Goal: Contribute content

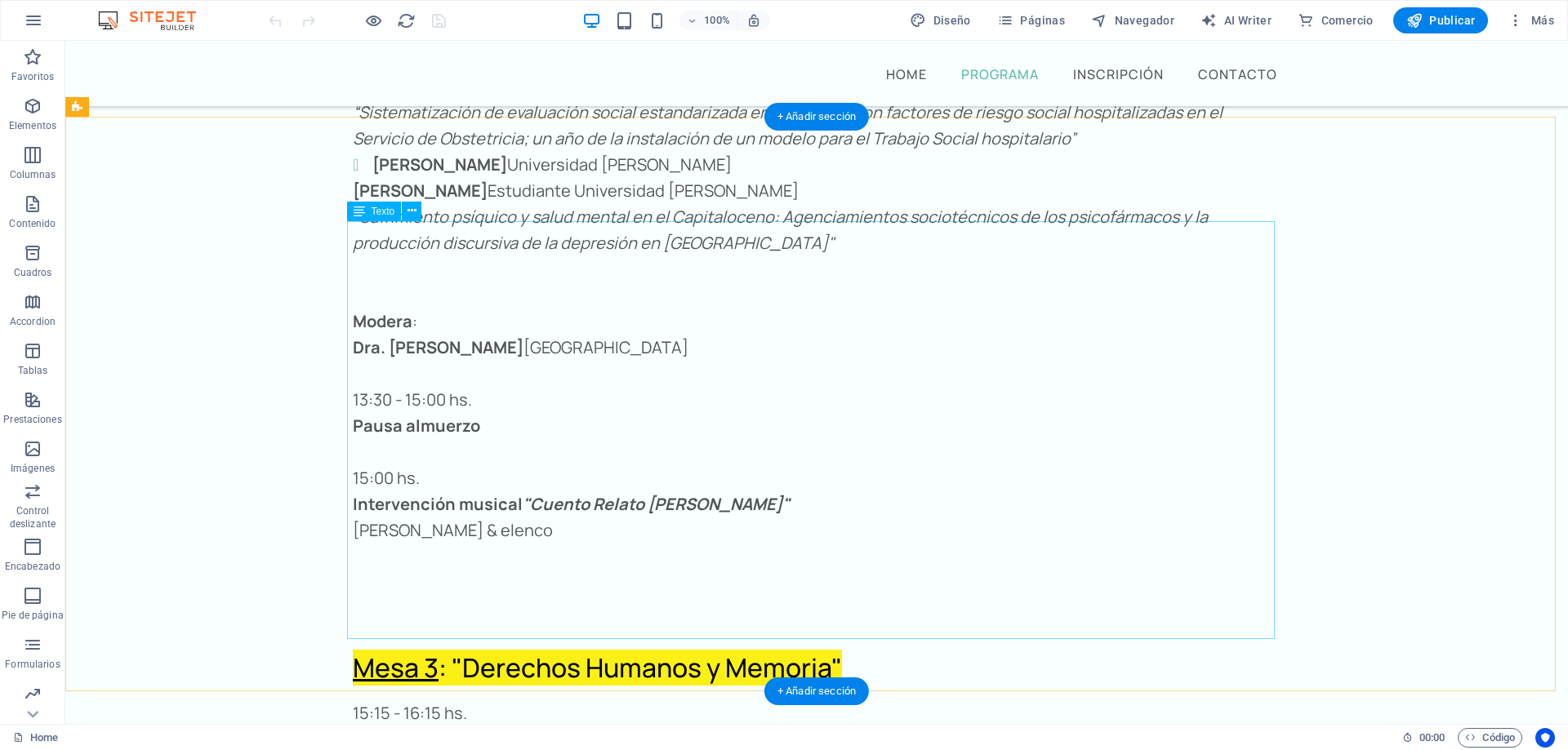
scroll to position [3925, 0]
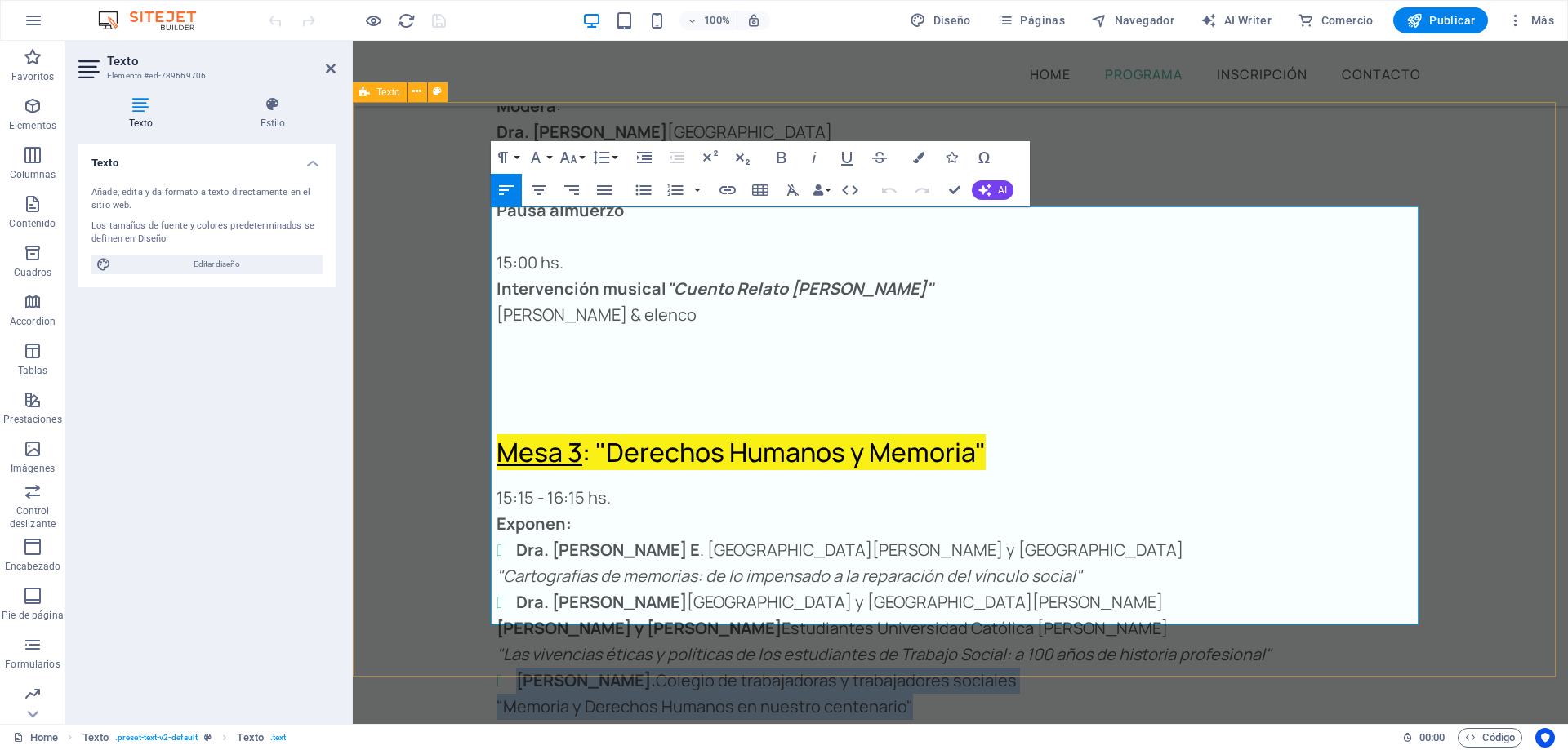
drag, startPoint x: 913, startPoint y: 431, endPoint x: 482, endPoint y: 414, distance: 431.3
click at [482, 414] on div "Mesa 3 : "Derechos Humanos y Memoria" 15:15 - 16:15 hs. Exponen: Dra. [PERSON_N…" at bounding box center [961, 668] width 1215 height 574
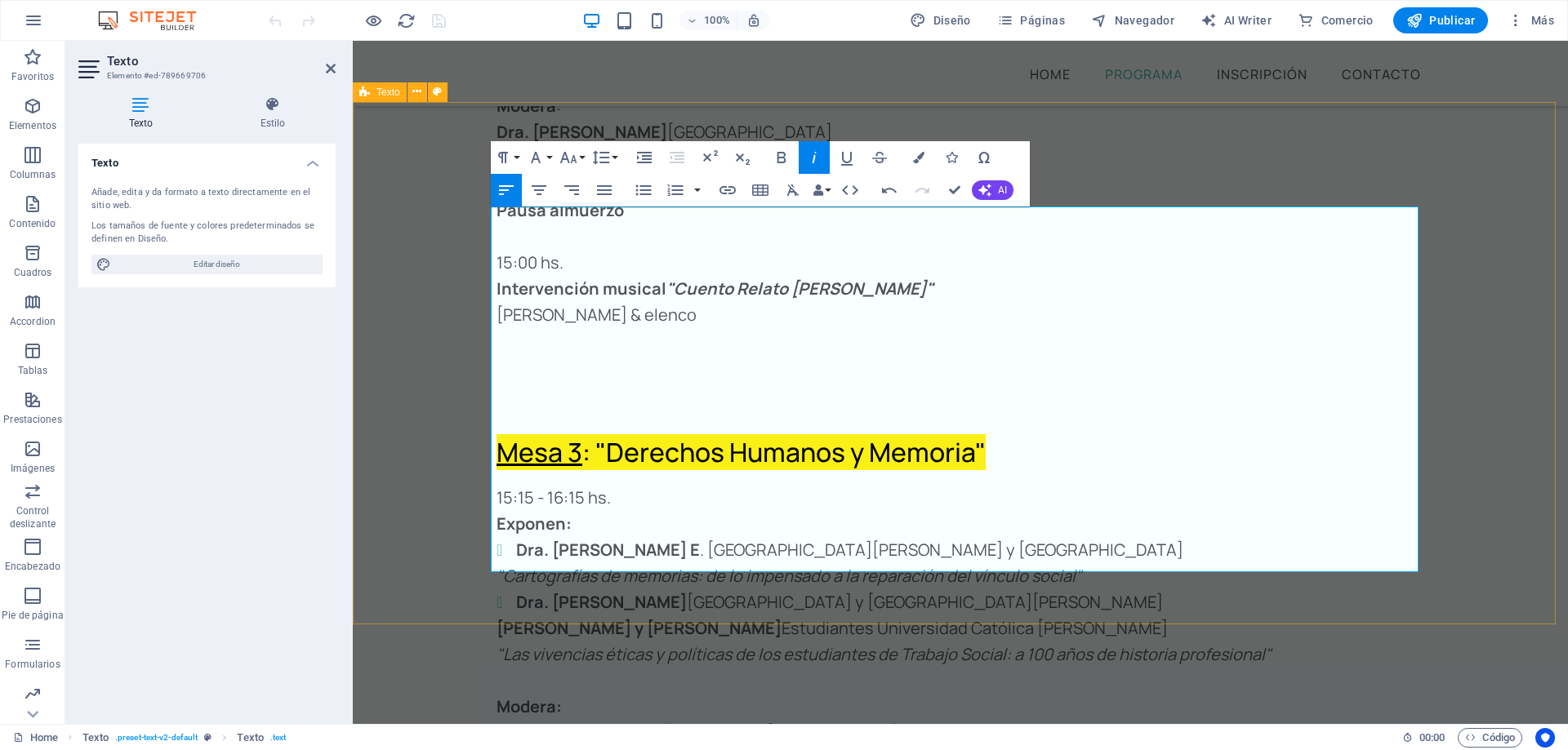
click at [441, 381] on div "Mesa 3 : "Derechos Humanos y Memoria" 15:15 - 16:15 hs. Exponen: Dra. [PERSON_N…" at bounding box center [961, 642] width 1215 height 522
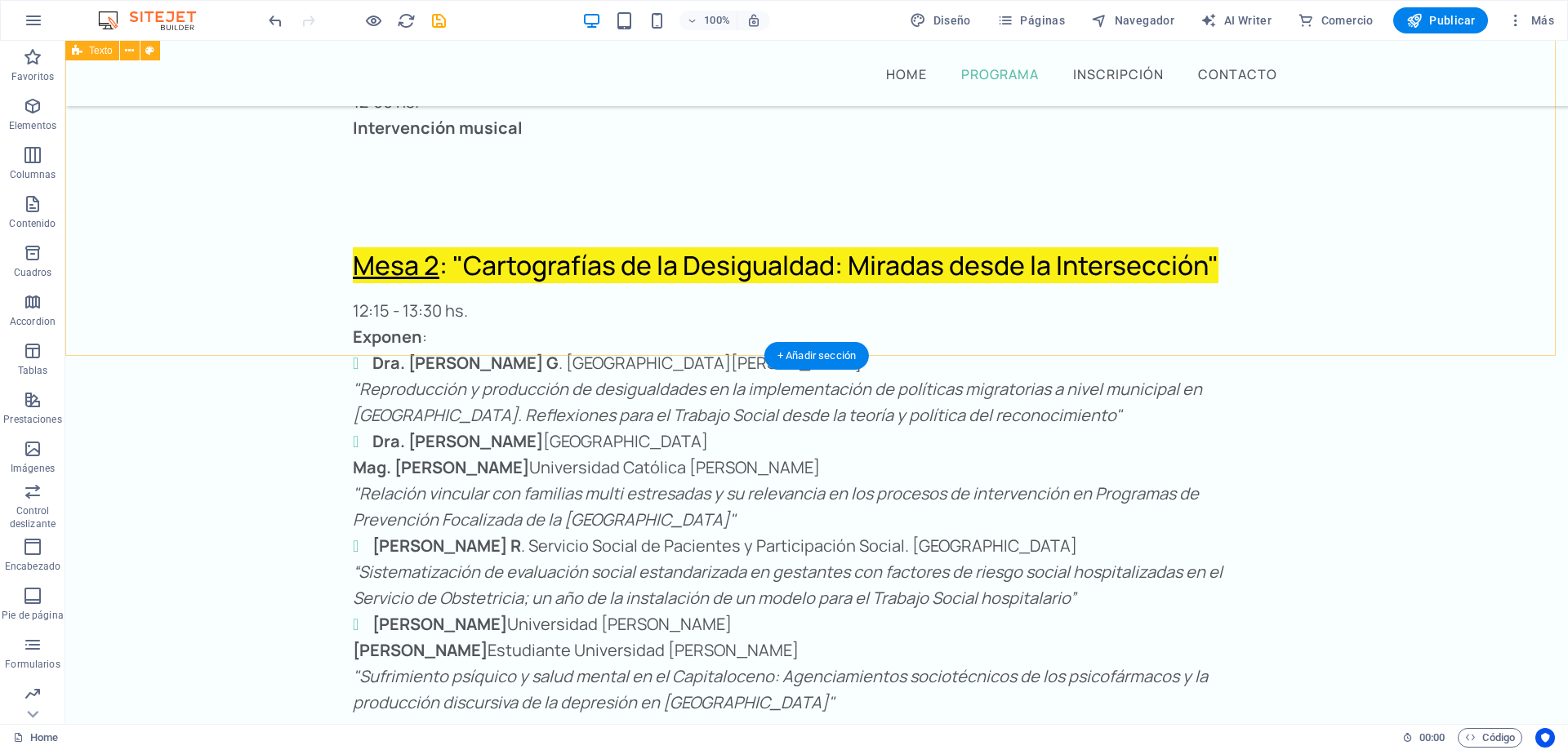
scroll to position [3435, 0]
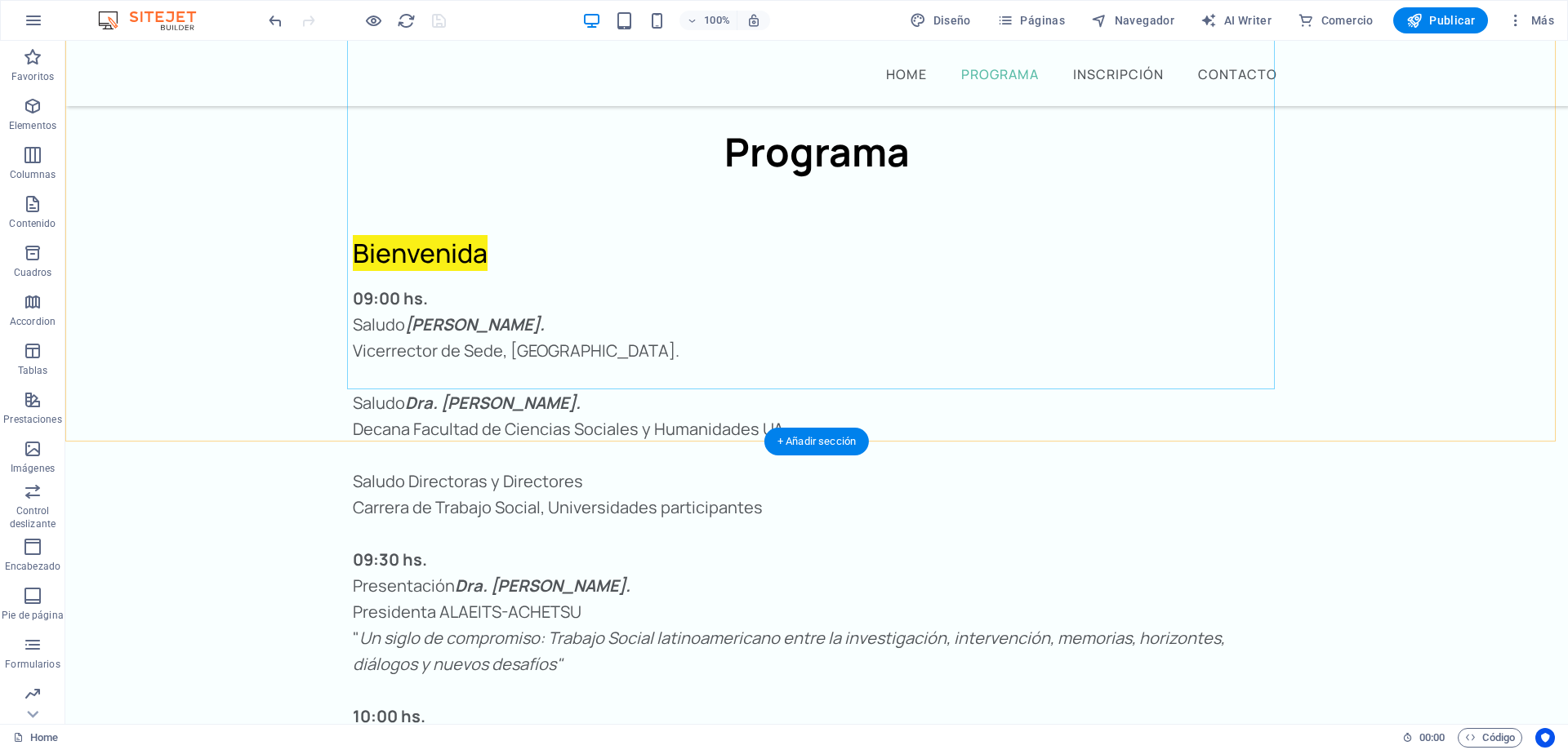
scroll to position [2123, 0]
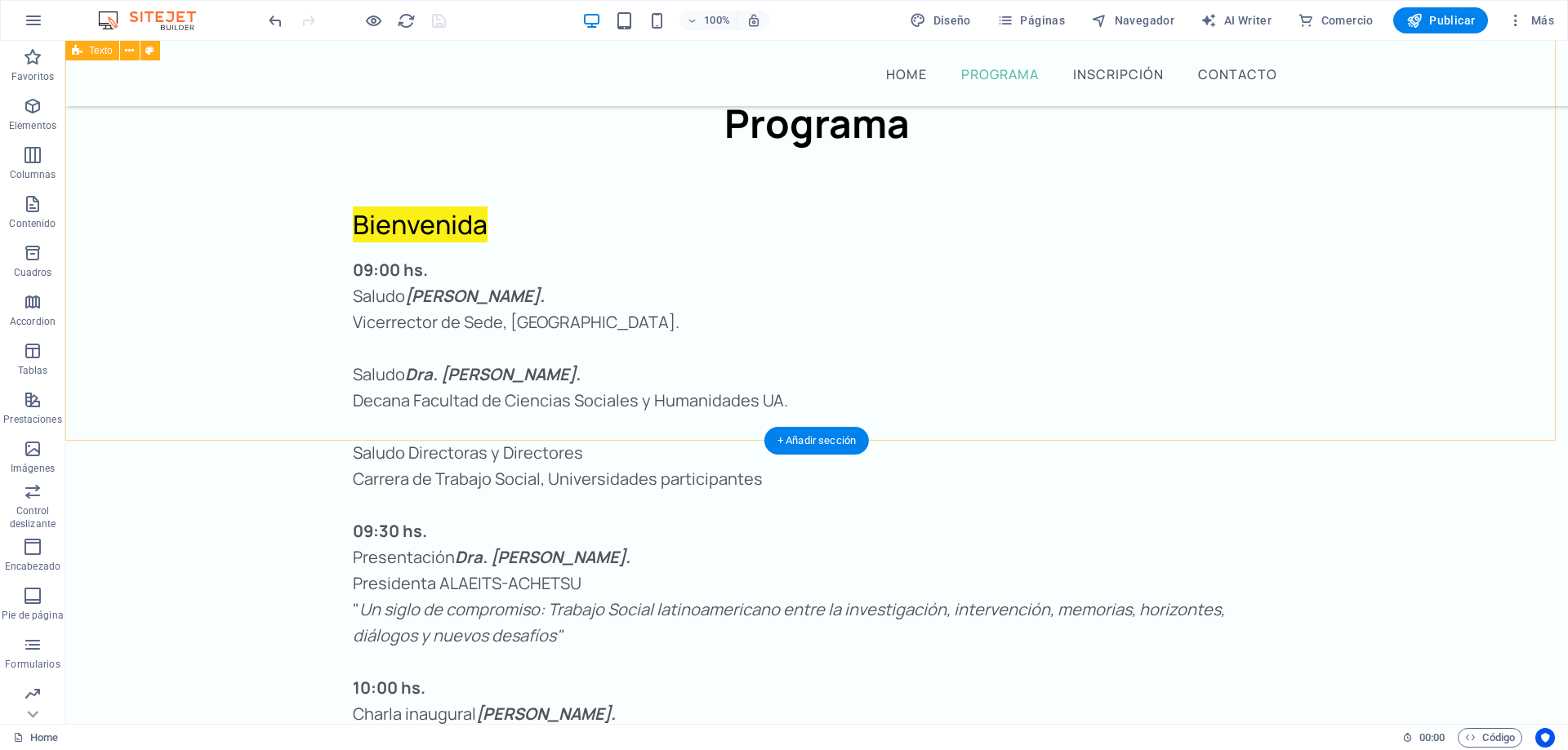
click at [1293, 409] on div "Bienvenida 09:00 hs. Saludo [PERSON_NAME]. Vicerrector de Sede, [GEOGRAPHIC_DAT…" at bounding box center [816, 531] width 1503 height 758
click at [1433, 27] on span "Publicar" at bounding box center [1440, 21] width 69 height 16
